Goal: Task Accomplishment & Management: Use online tool/utility

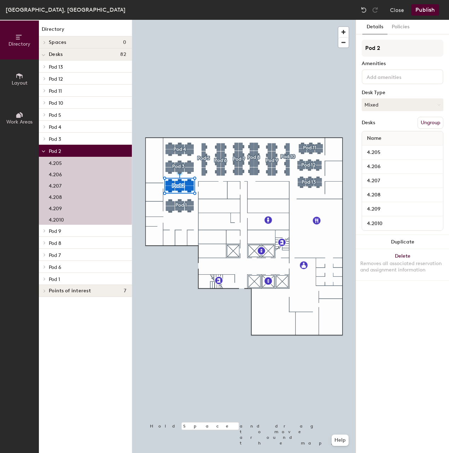
click at [58, 184] on p "4.207" at bounding box center [55, 185] width 13 height 8
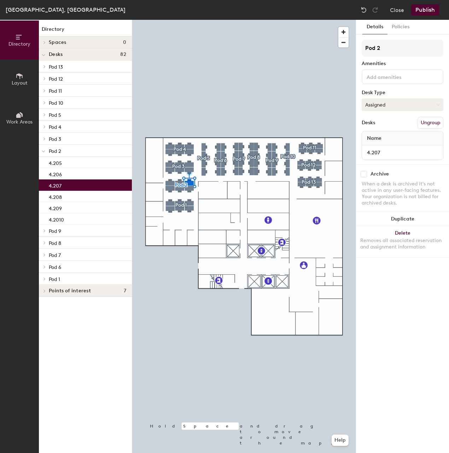
click at [437, 104] on icon at bounding box center [438, 104] width 2 height 1
click at [375, 136] on div "Hot" at bounding box center [397, 137] width 71 height 11
click at [424, 10] on button "Publish" at bounding box center [425, 9] width 28 height 11
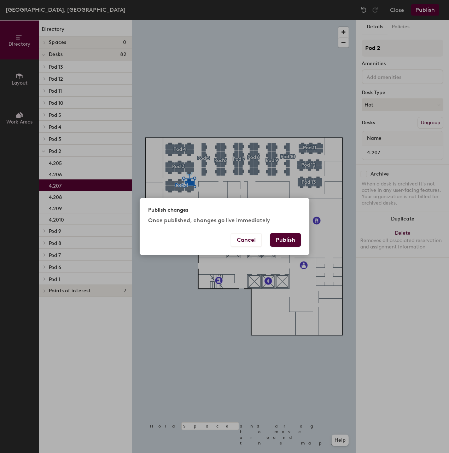
click at [295, 239] on button "Publish" at bounding box center [285, 239] width 31 height 13
